Goal: Navigation & Orientation: Find specific page/section

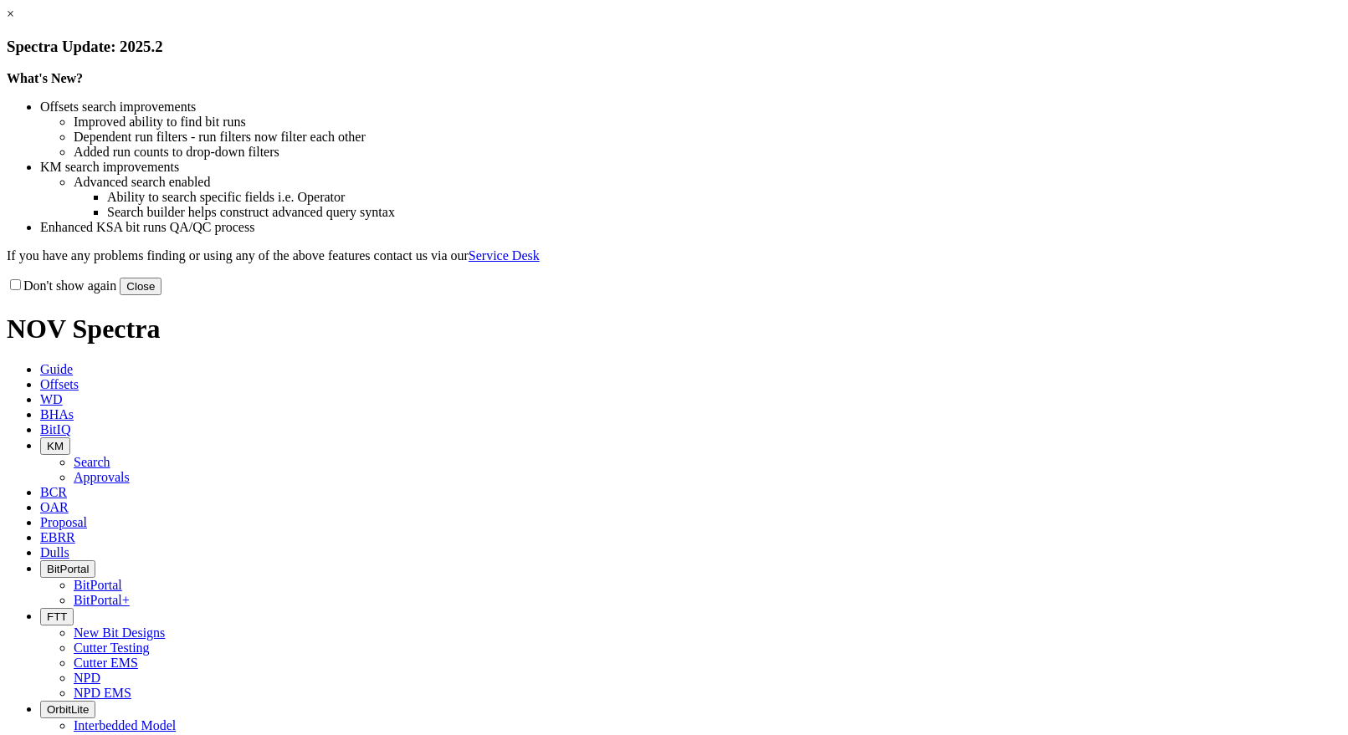
click at [161, 295] on button "Close" at bounding box center [141, 287] width 42 height 18
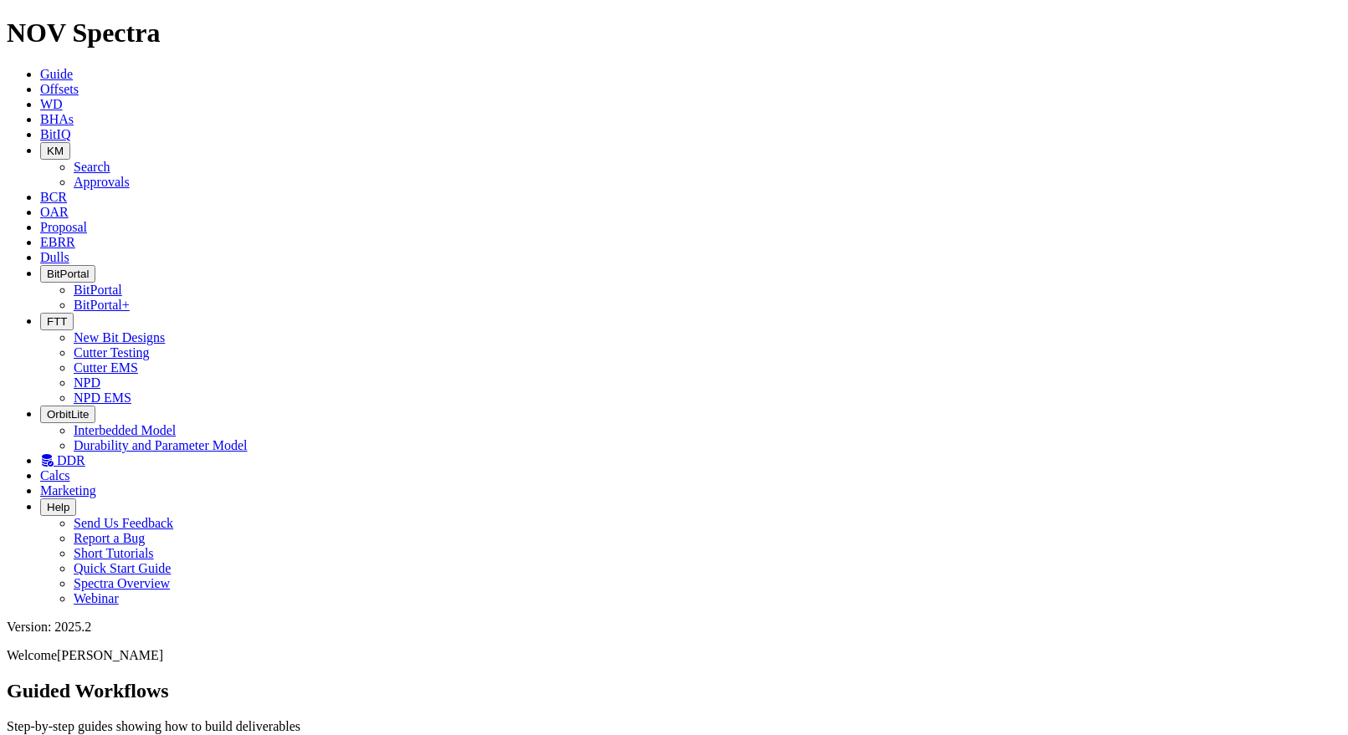
click at [69, 250] on span "Dulls" at bounding box center [54, 257] width 29 height 14
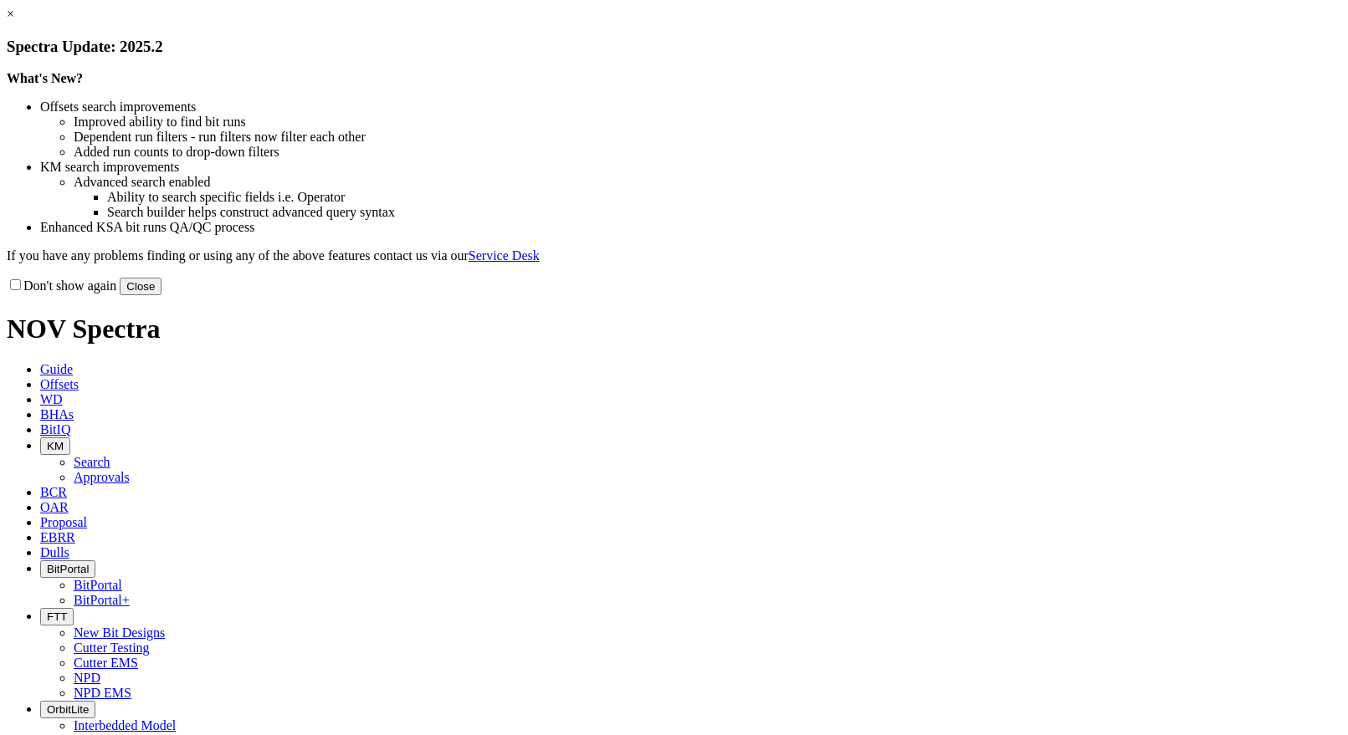
click at [161, 295] on button "Close" at bounding box center [141, 287] width 42 height 18
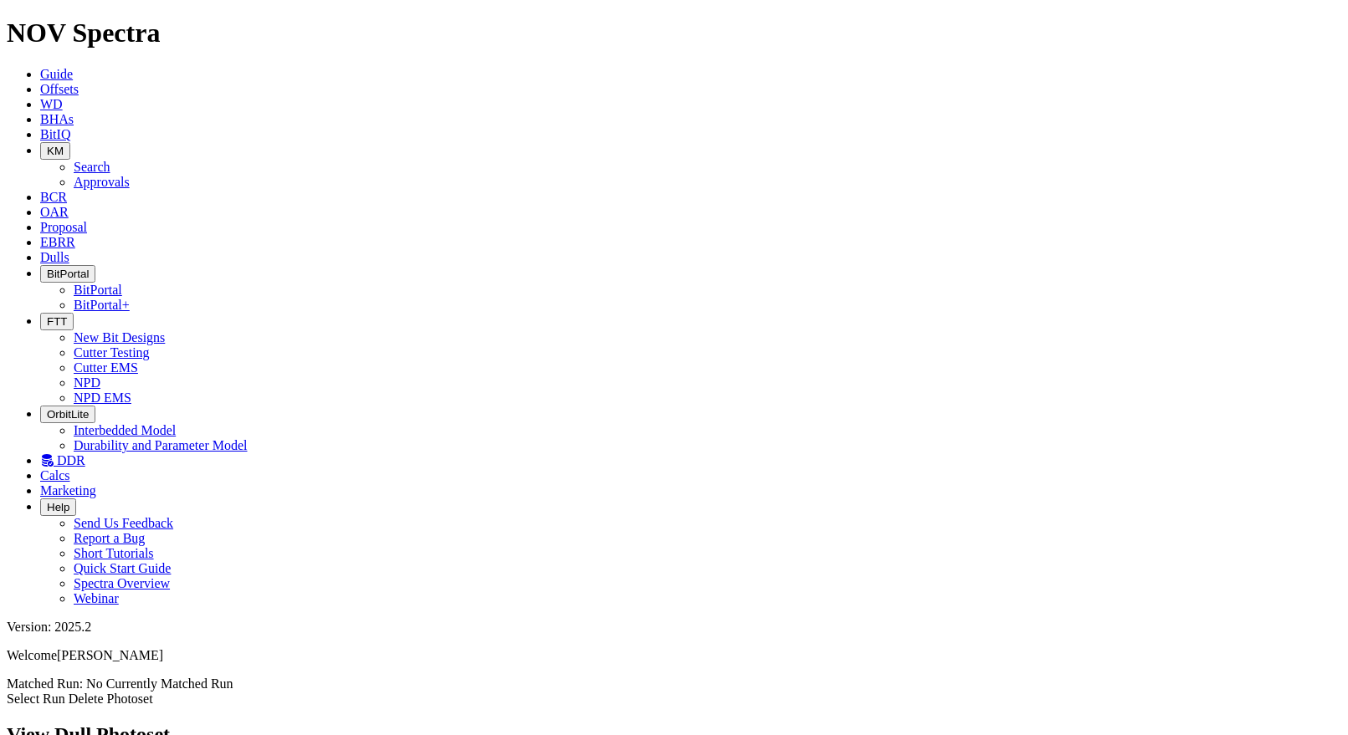
drag, startPoint x: 32, startPoint y: 144, endPoint x: 89, endPoint y: 146, distance: 56.9
copy span "A318479"
click at [95, 265] on button "BitPortal" at bounding box center [67, 274] width 55 height 18
click at [122, 283] on link "BitPortal" at bounding box center [98, 290] width 49 height 14
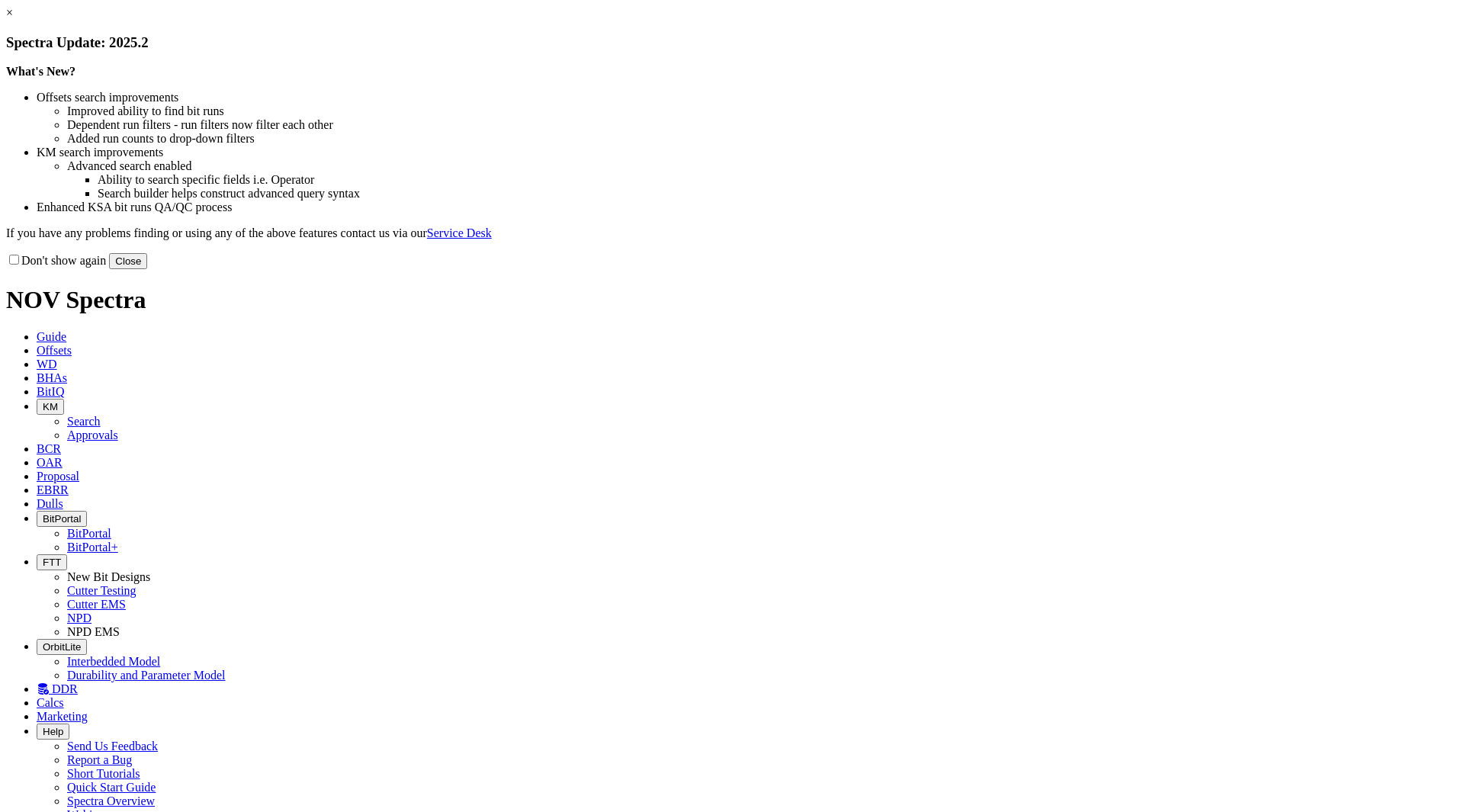
click at [147, 269] on button "Close" at bounding box center [129, 262] width 38 height 16
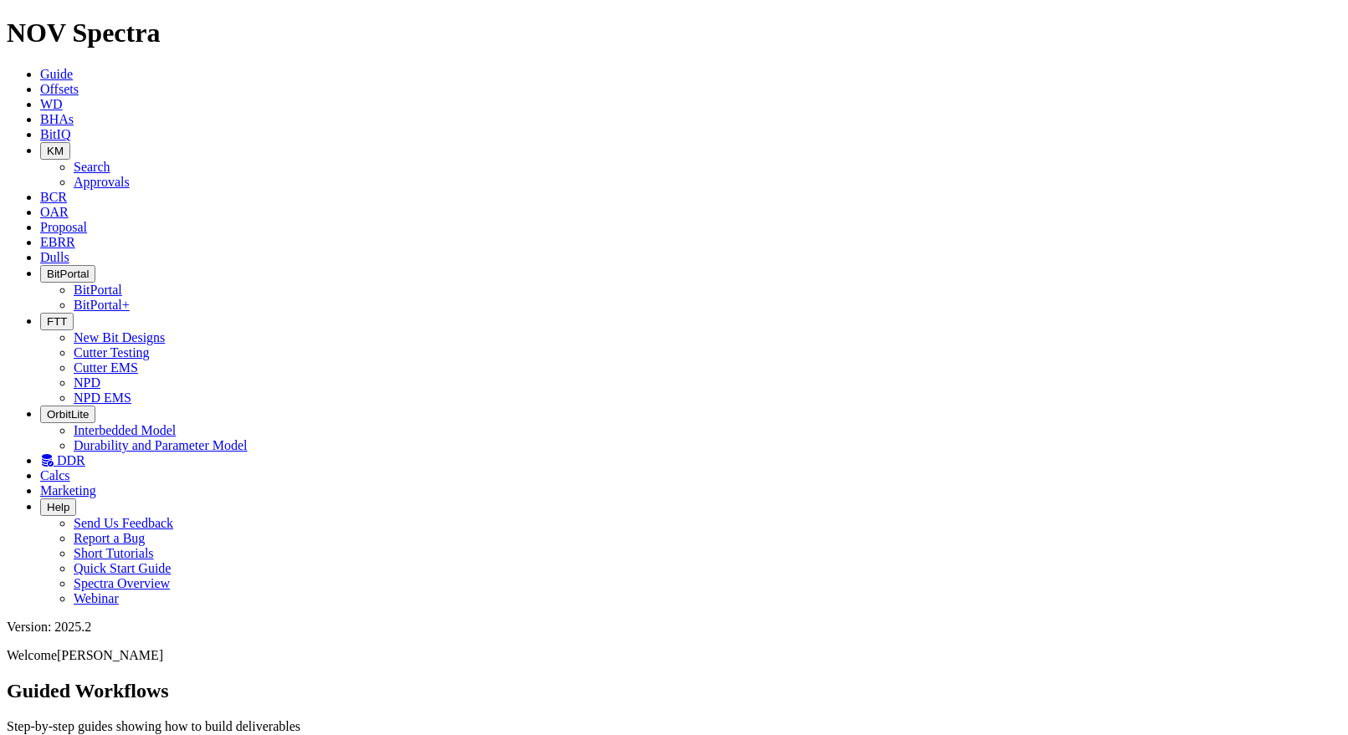
click at [47, 315] on icon "button" at bounding box center [47, 321] width 0 height 13
click at [150, 345] on link "Cutter Testing" at bounding box center [112, 352] width 76 height 14
